Goal: Find specific page/section: Find specific page/section

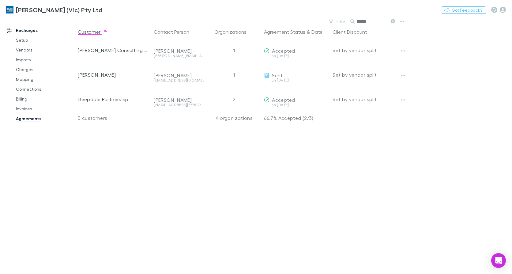
drag, startPoint x: 0, startPoint y: 0, endPoint x: 324, endPoint y: 17, distance: 324.2
click at [324, 17] on div "[PERSON_NAME] (Vic) Pty Ltd Nothing Got Feedback? Recharges Setup Vendors Impor…" at bounding box center [256, 137] width 512 height 274
click at [38, 107] on link "Invoices" at bounding box center [45, 109] width 71 height 10
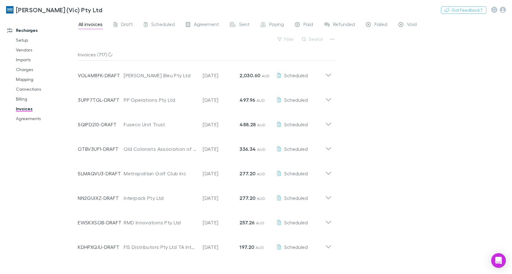
click at [28, 108] on link "Invoices" at bounding box center [45, 109] width 71 height 10
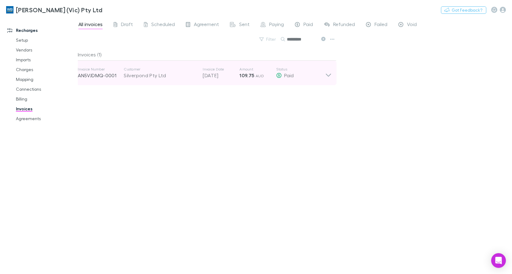
type input "*********"
click at [331, 77] on icon at bounding box center [328, 73] width 6 height 12
